Goal: Task Accomplishment & Management: Manage account settings

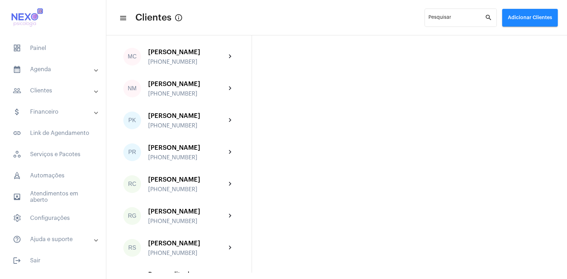
scroll to position [844, 0]
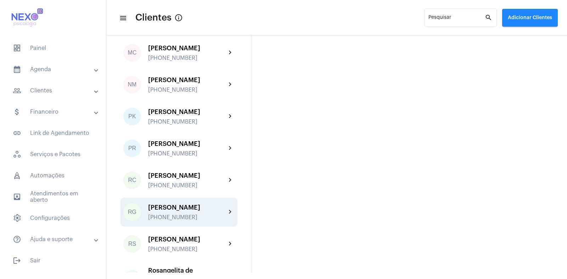
click at [163, 211] on div "[PERSON_NAME]" at bounding box center [187, 207] width 78 height 7
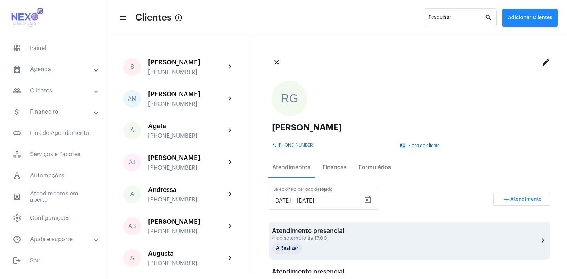
click at [328, 232] on div "Atendimento presencial" at bounding box center [308, 231] width 73 height 7
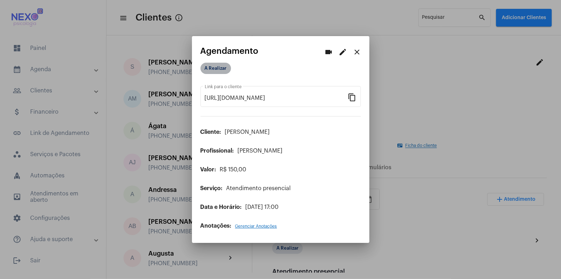
click at [219, 68] on mat-chip "A Realizar" at bounding box center [215, 68] width 30 height 11
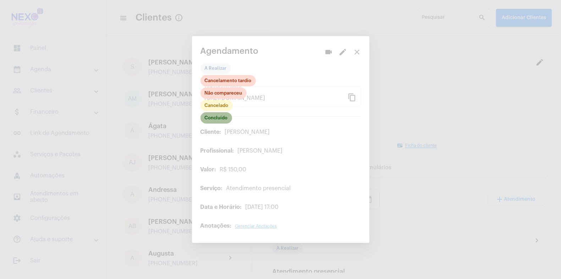
click at [214, 119] on mat-chip "Concluído" at bounding box center [216, 117] width 32 height 11
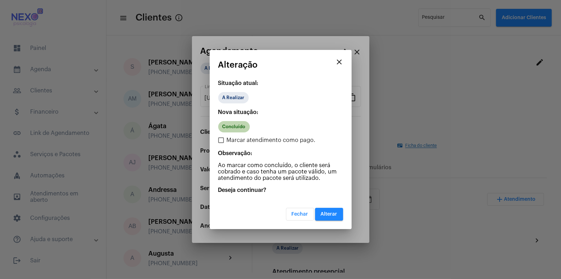
click at [229, 127] on mat-chip "Concluído" at bounding box center [234, 126] width 32 height 11
click at [332, 213] on span "Alterar" at bounding box center [329, 214] width 17 height 5
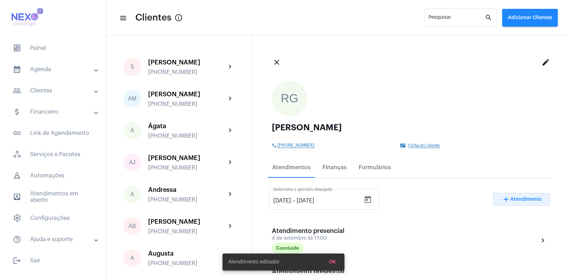
click at [511, 199] on span "Atendimento" at bounding box center [527, 199] width 32 height 5
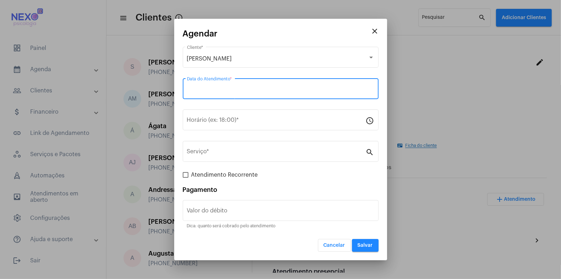
click at [229, 88] on input "Data do Atendimento *" at bounding box center [280, 90] width 187 height 6
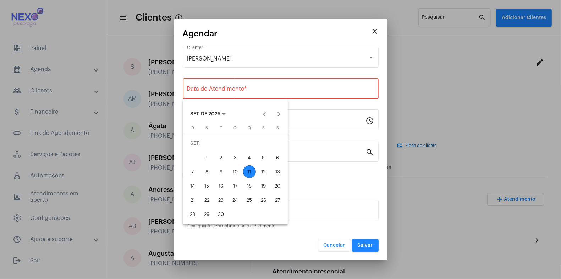
click at [248, 171] on div "11" at bounding box center [249, 172] width 13 height 13
type input "[DATE]"
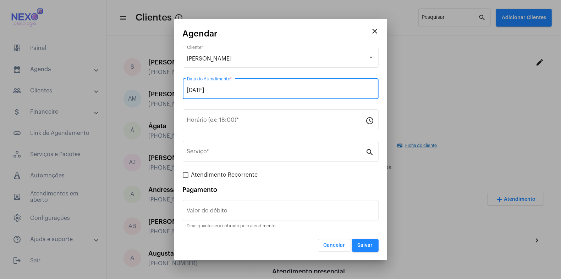
click at [233, 88] on input "[DATE]" at bounding box center [280, 90] width 187 height 6
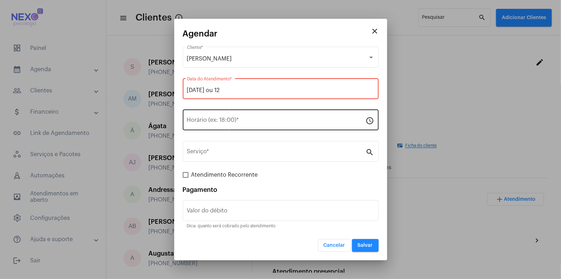
type input "[DATE] ou 12"
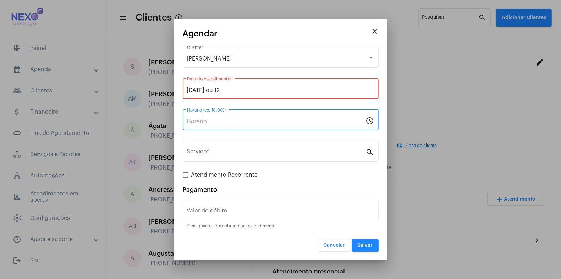
click at [224, 119] on input "Horário (ex: 18:00) *" at bounding box center [276, 121] width 179 height 6
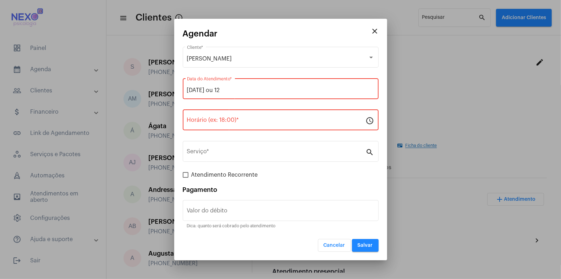
click at [234, 87] on input "[DATE] ou 12" at bounding box center [280, 90] width 187 height 6
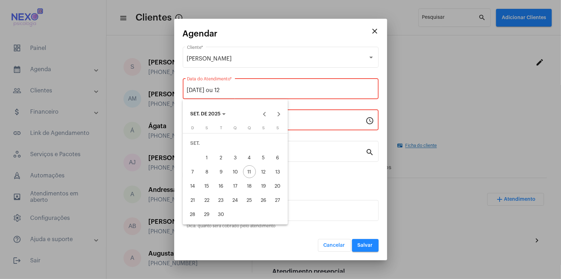
click at [245, 91] on div at bounding box center [280, 139] width 561 height 279
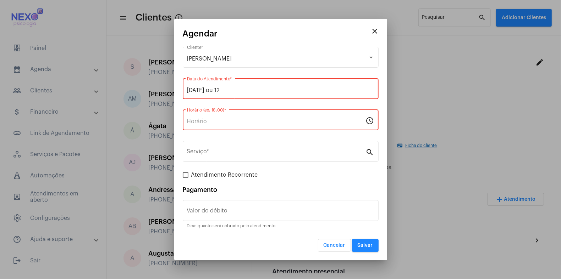
click at [244, 120] on input "Horário (ex: 18:00) *" at bounding box center [276, 121] width 179 height 6
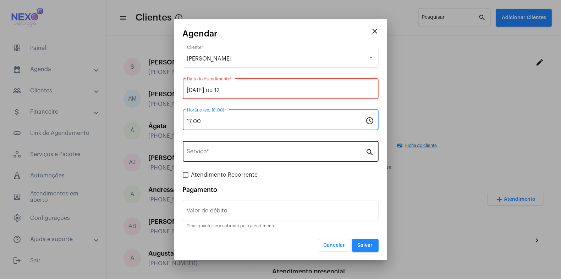
type input "17:00"
click at [207, 154] on input "Serviço *" at bounding box center [276, 153] width 179 height 6
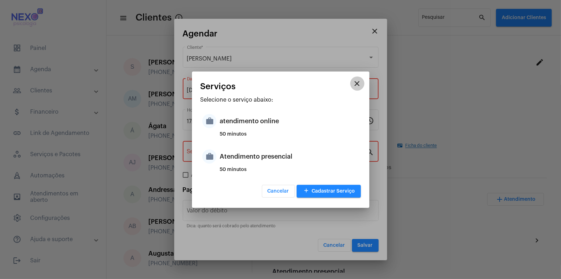
click at [358, 77] on button "close" at bounding box center [357, 84] width 14 height 14
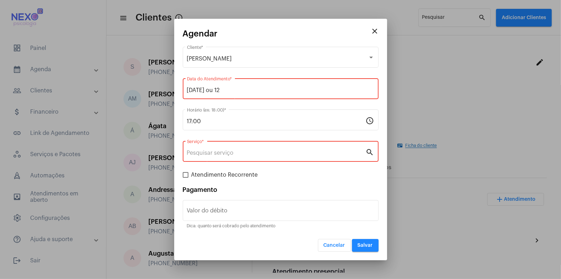
click at [377, 31] on mat-icon "close" at bounding box center [375, 31] width 9 height 9
